Goal: Task Accomplishment & Management: Manage account settings

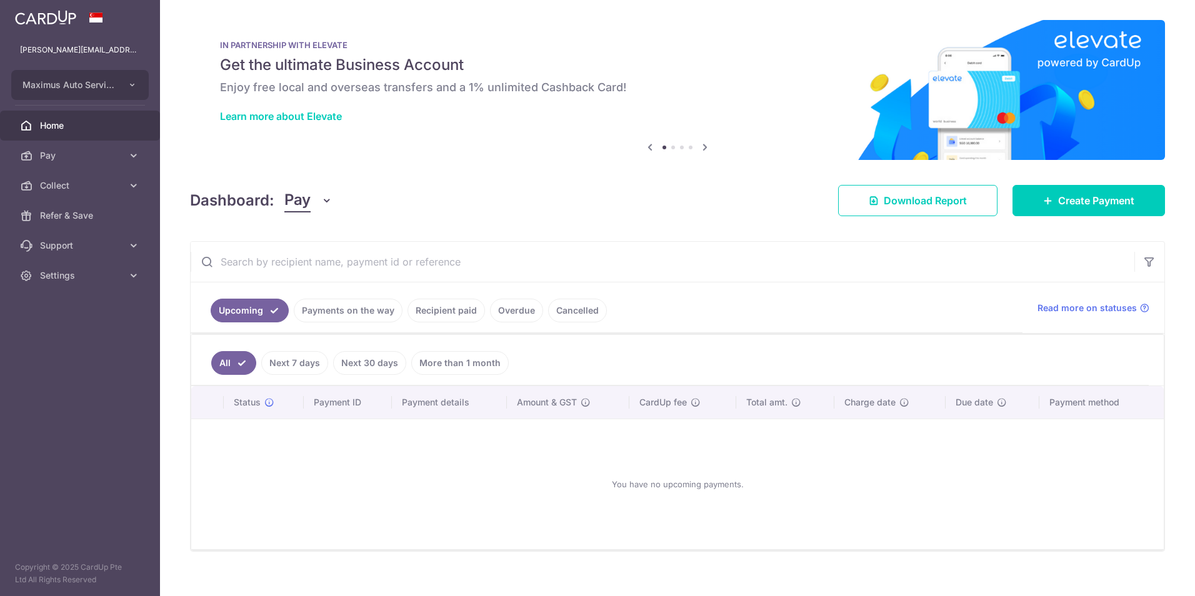
click at [306, 207] on span "Pay" at bounding box center [297, 201] width 26 height 24
click at [312, 264] on link "Collect" at bounding box center [350, 266] width 130 height 30
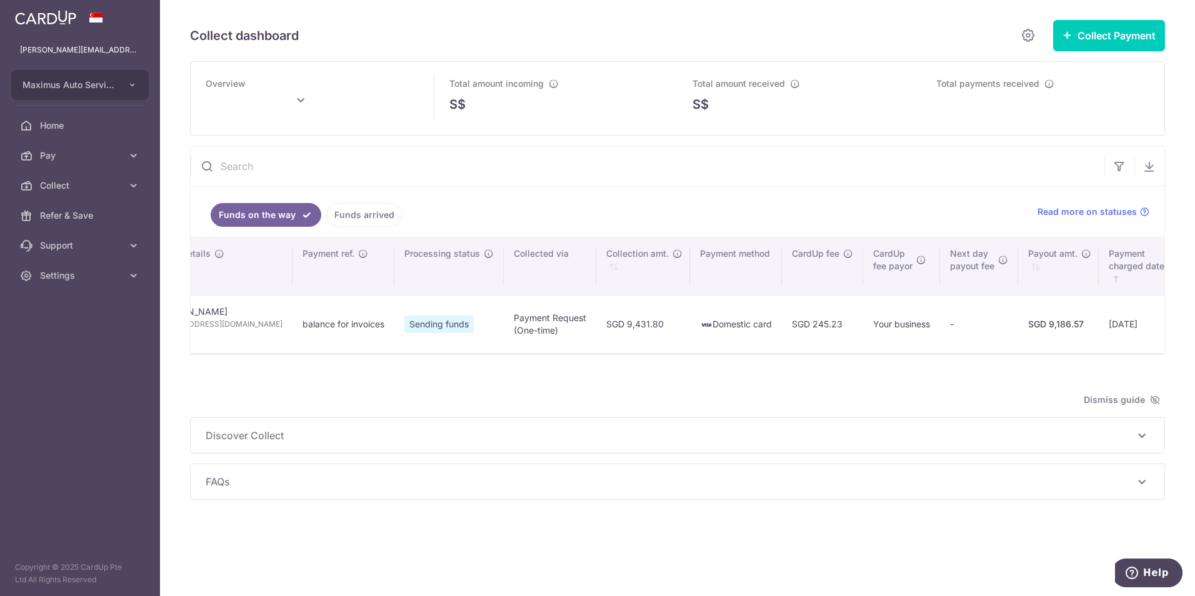
scroll to position [0, 246]
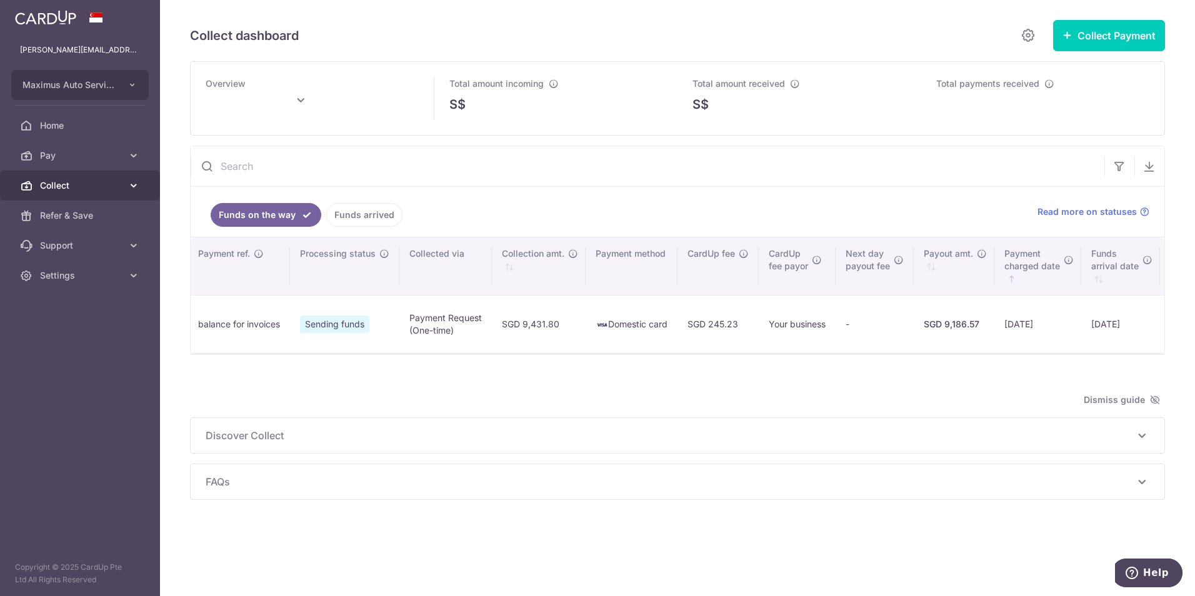
click at [94, 182] on span "Collect" at bounding box center [81, 185] width 83 height 13
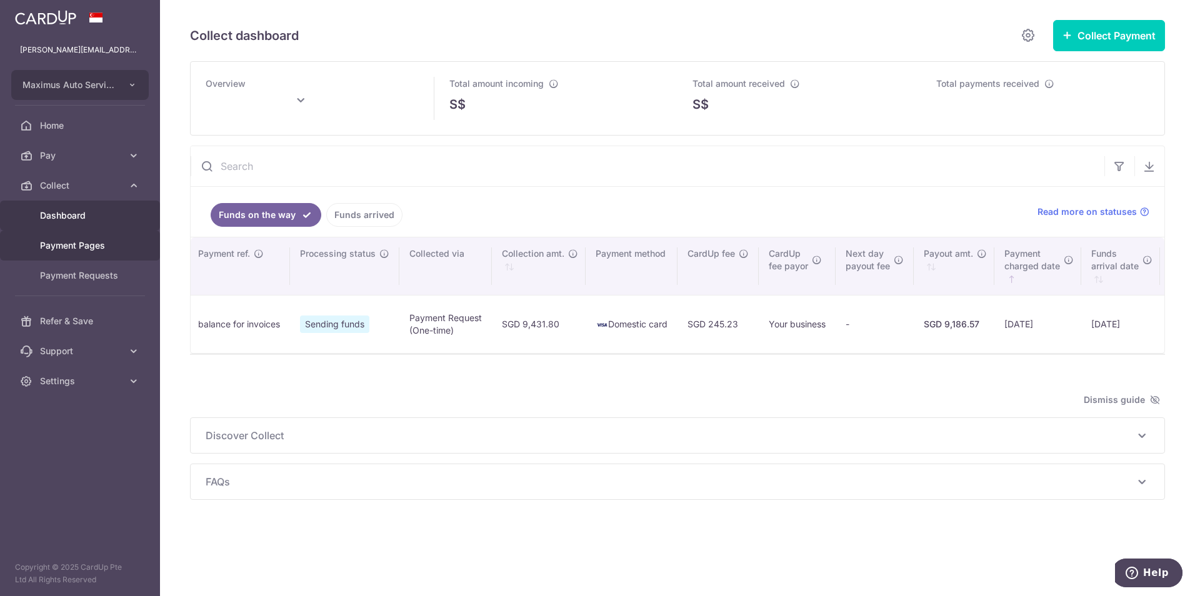
click at [81, 247] on span "Payment Pages" at bounding box center [81, 245] width 83 height 13
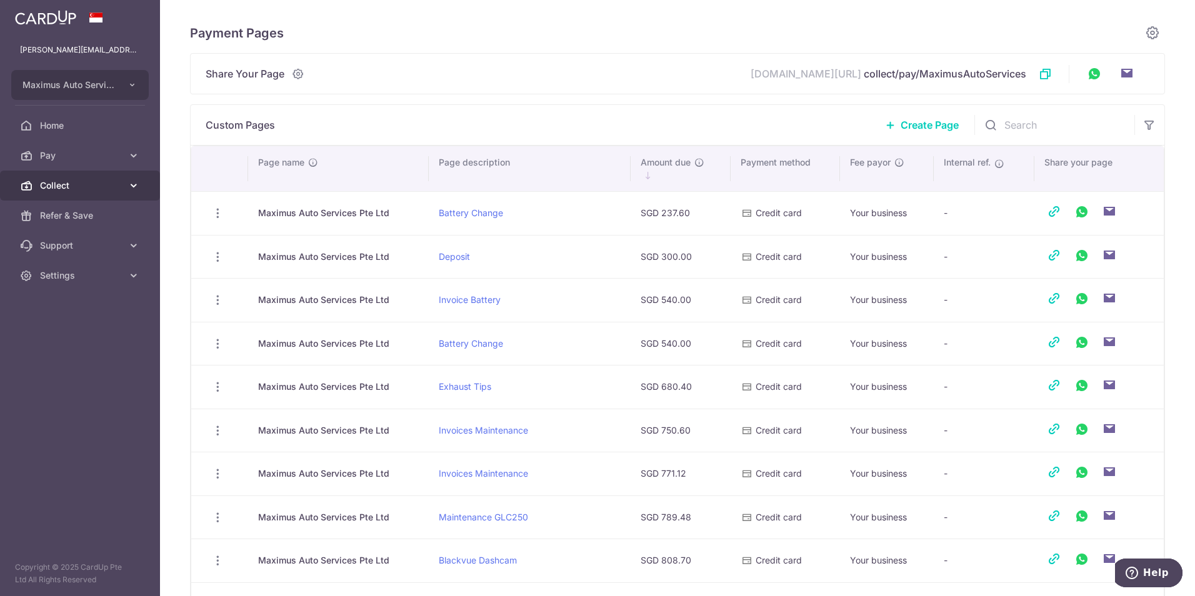
click at [97, 179] on span "Collect" at bounding box center [81, 185] width 83 height 13
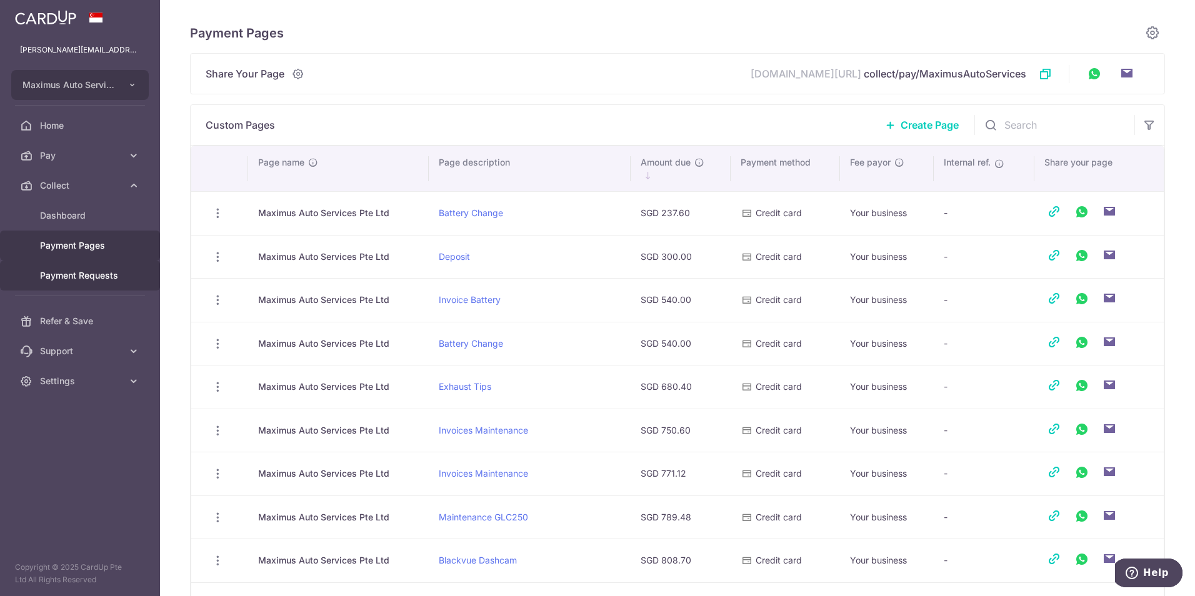
click at [89, 271] on span "Payment Requests" at bounding box center [81, 275] width 83 height 13
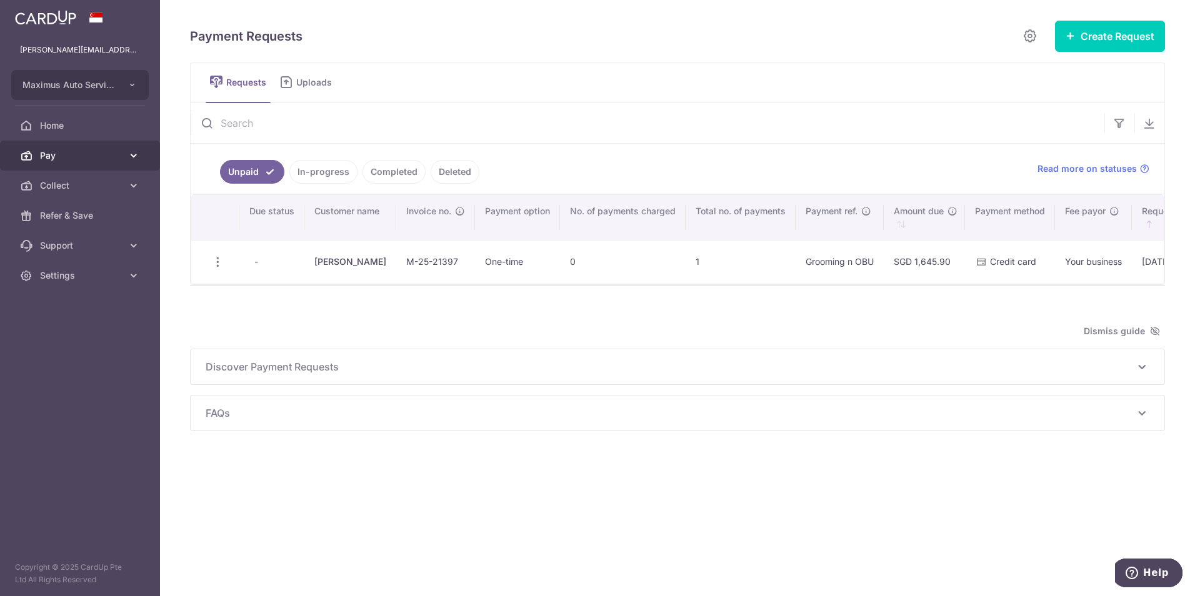
click at [113, 161] on span "Pay" at bounding box center [81, 155] width 83 height 13
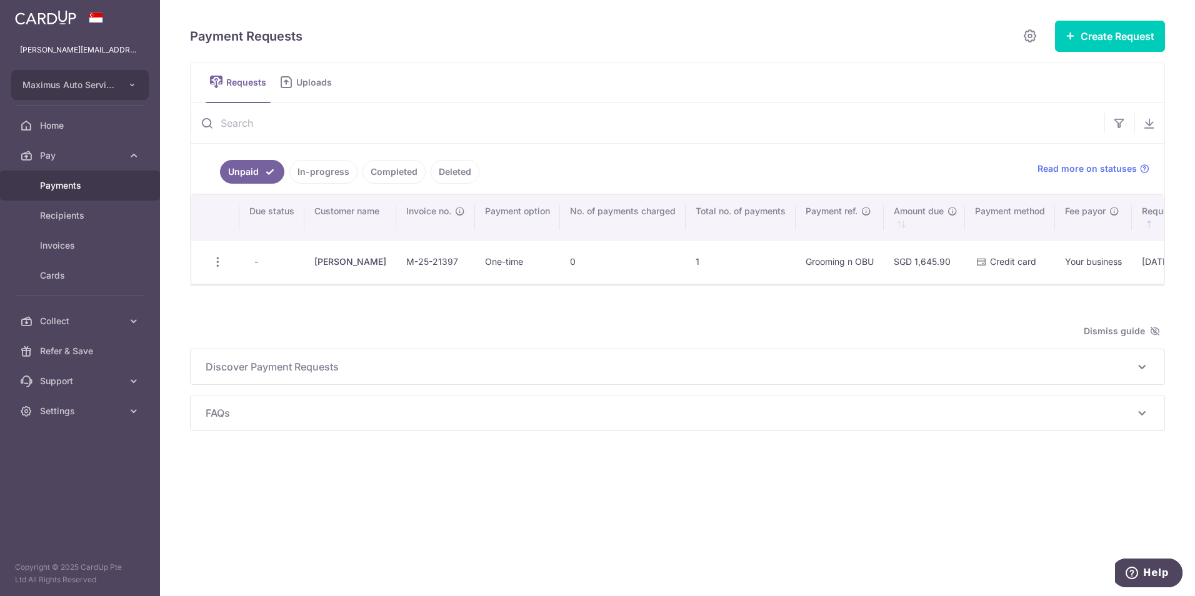
click at [59, 186] on span "Payments" at bounding box center [81, 185] width 83 height 13
